Goal: Communication & Community: Share content

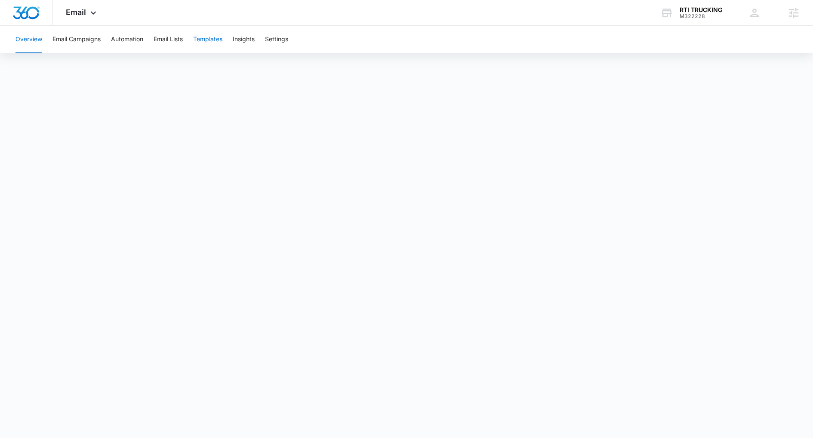
click at [219, 38] on button "Templates" at bounding box center [207, 40] width 29 height 28
click at [89, 23] on div "Email Apps Reputation Websites Forms CRM Email Social Shop Content Ads Intellig…" at bounding box center [82, 12] width 59 height 25
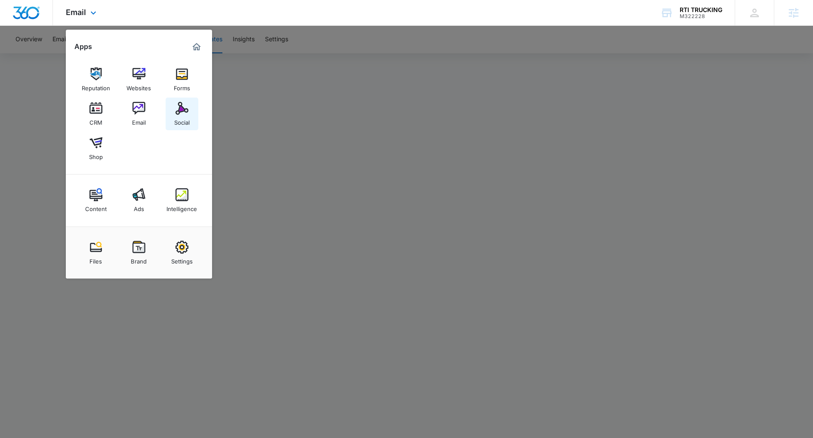
click at [190, 113] on link "Social" at bounding box center [182, 114] width 33 height 33
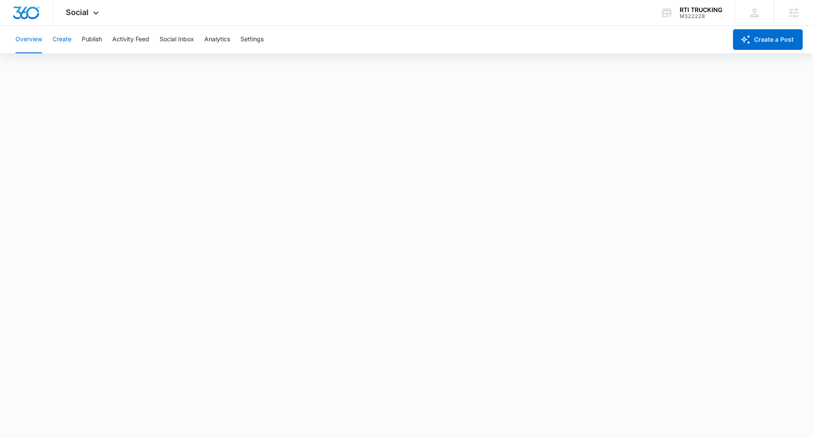
click at [71, 40] on button "Create" at bounding box center [61, 40] width 19 height 28
click at [702, 8] on div "RTI TRUCKING" at bounding box center [701, 9] width 43 height 7
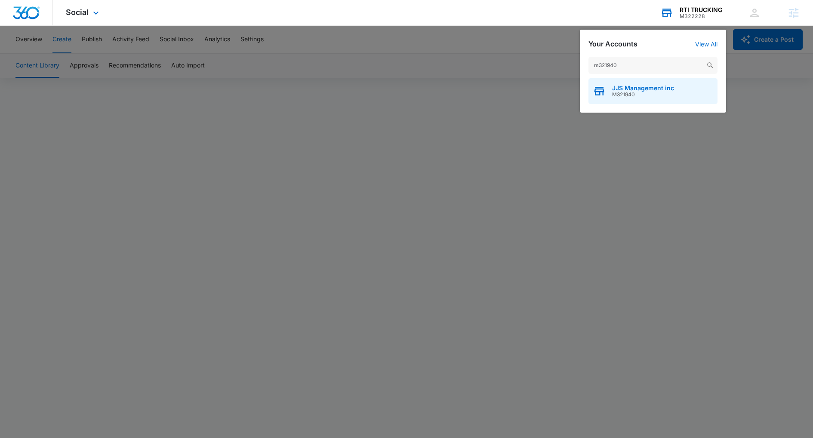
type input "m321940"
click at [644, 93] on span "M321940" at bounding box center [643, 95] width 62 height 6
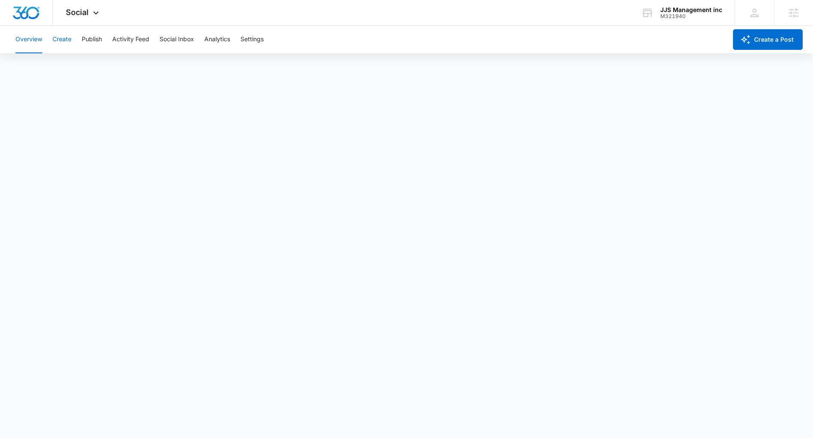
click at [63, 41] on button "Create" at bounding box center [61, 40] width 19 height 28
